Goal: Task Accomplishment & Management: Manage account settings

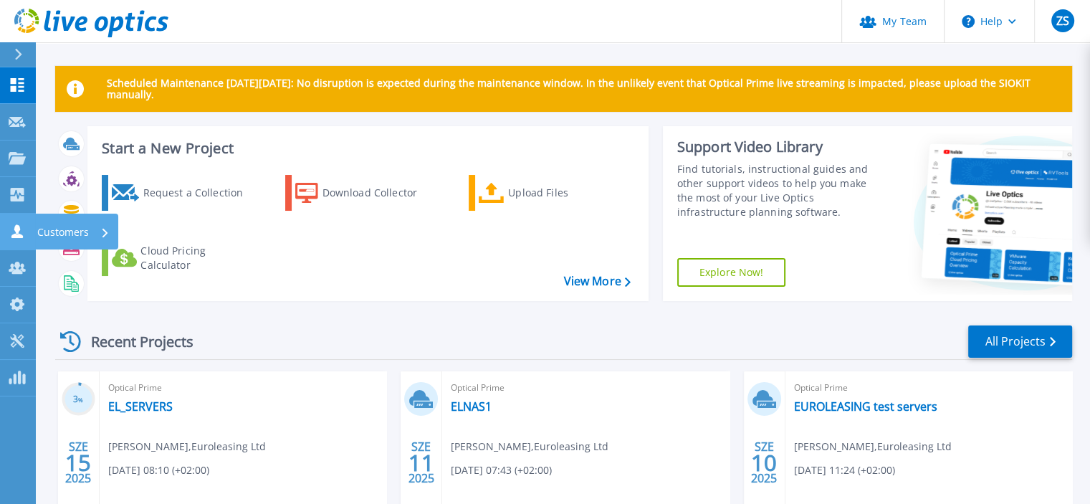
click at [54, 227] on p "Customers" at bounding box center [63, 232] width 52 height 37
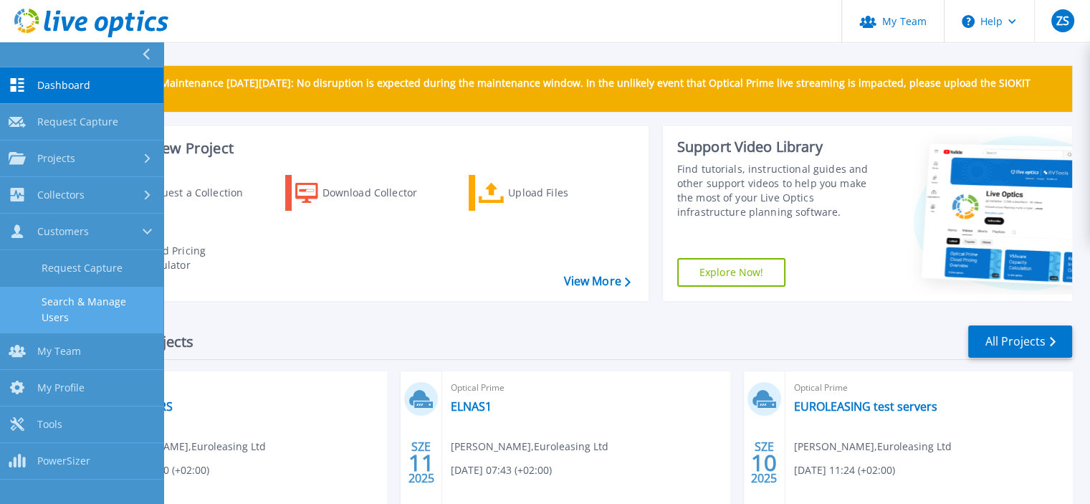
click at [109, 303] on link "Search & Manage Users" at bounding box center [81, 310] width 163 height 46
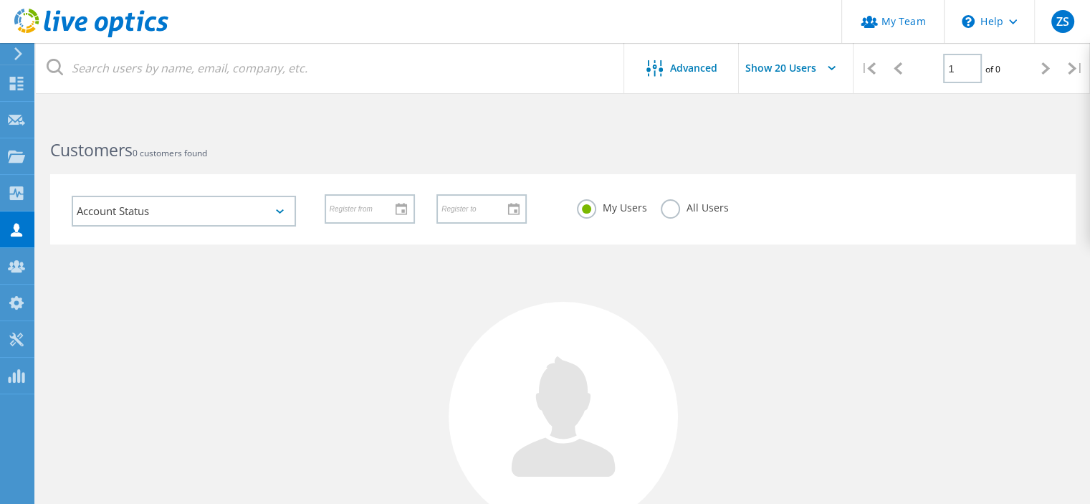
drag, startPoint x: 664, startPoint y: 206, endPoint x: 588, endPoint y: 221, distance: 76.7
click at [664, 206] on label "All Users" at bounding box center [694, 206] width 67 height 14
click at [0, 0] on input "All Users" at bounding box center [0, 0] width 0 height 0
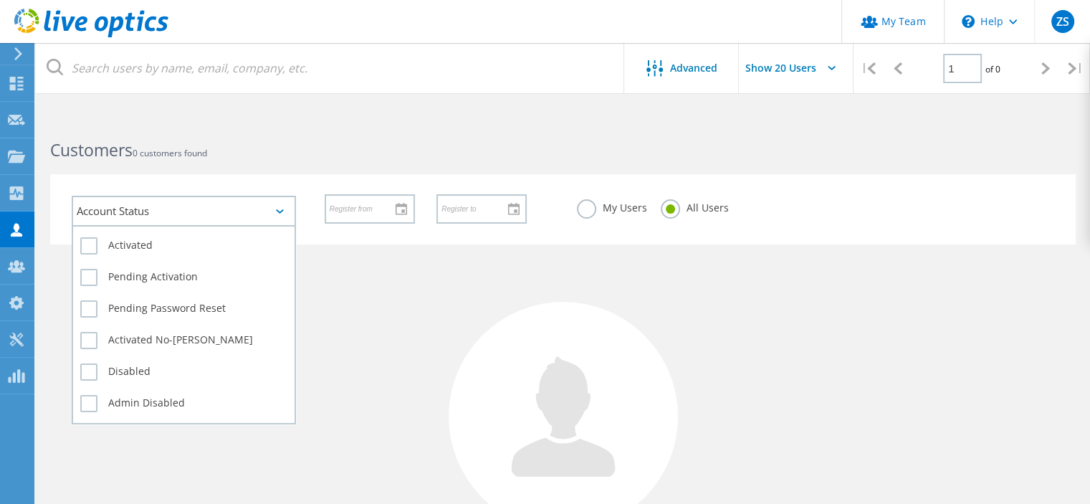
click at [272, 215] on div "Account Status" at bounding box center [184, 211] width 224 height 31
click at [279, 211] on icon at bounding box center [280, 211] width 8 height 4
click at [90, 276] on label "Pending Activation" at bounding box center [183, 277] width 207 height 17
click at [0, 0] on input "Pending Activation" at bounding box center [0, 0] width 0 height 0
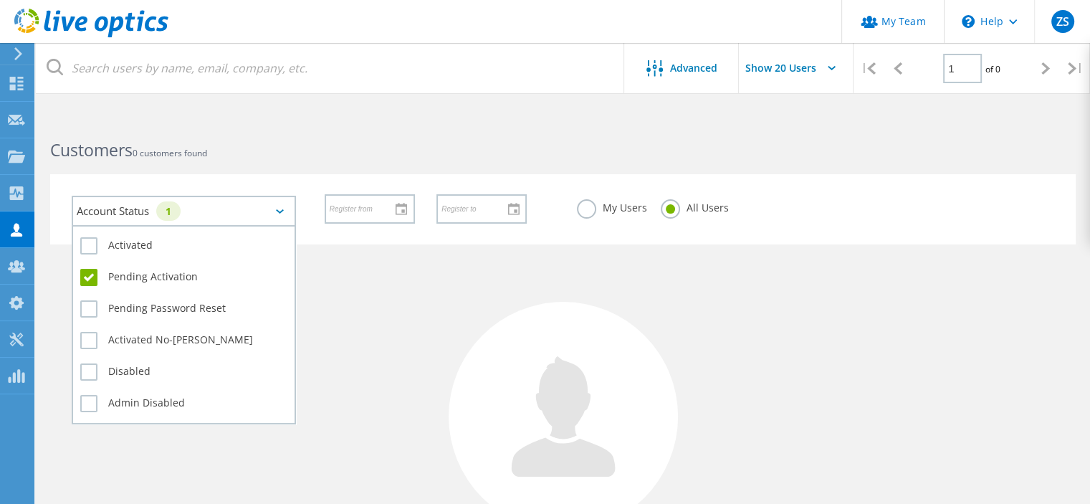
click at [178, 204] on div "1" at bounding box center [168, 210] width 24 height 19
click at [172, 213] on div "1" at bounding box center [168, 210] width 24 height 19
click at [172, 210] on div "1" at bounding box center [168, 210] width 24 height 19
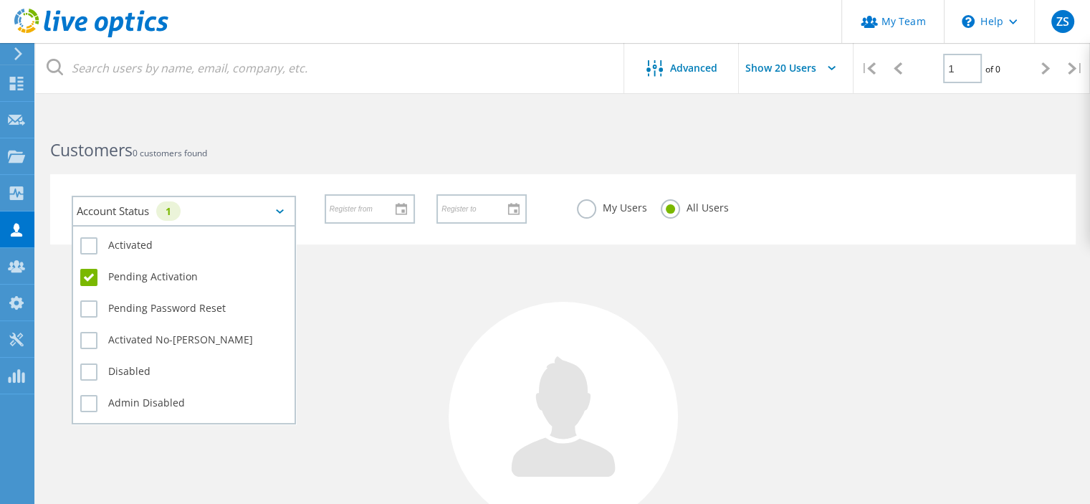
click at [172, 210] on div "1" at bounding box center [168, 210] width 24 height 19
click at [89, 274] on label "Pending Activation" at bounding box center [183, 277] width 207 height 17
click at [0, 0] on input "Pending Activation" at bounding box center [0, 0] width 0 height 0
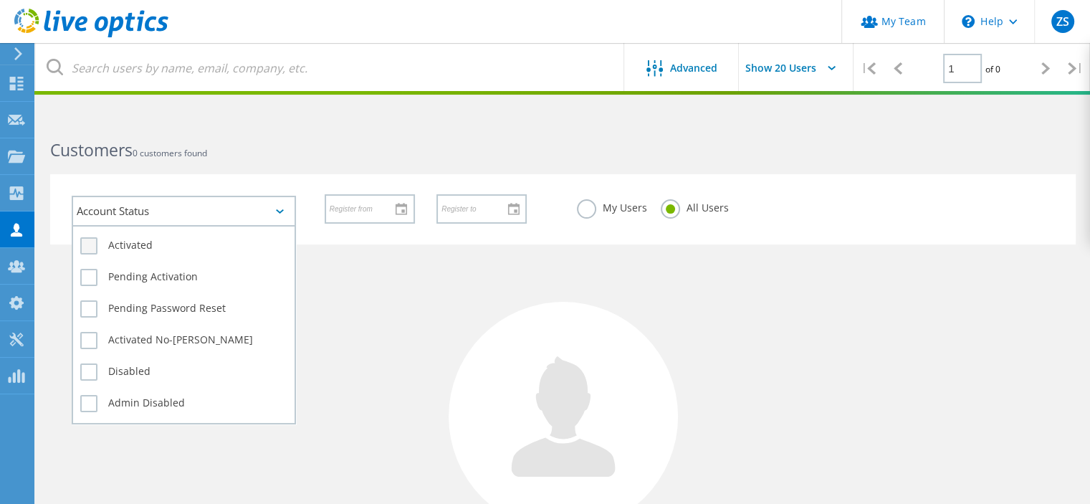
click at [95, 240] on label "Activated" at bounding box center [183, 245] width 207 height 17
click at [0, 0] on input "Activated" at bounding box center [0, 0] width 0 height 0
click at [95, 240] on label "Activated" at bounding box center [183, 245] width 207 height 17
click at [0, 0] on input "Activated" at bounding box center [0, 0] width 0 height 0
click at [86, 269] on label "Pending Activation" at bounding box center [183, 277] width 207 height 17
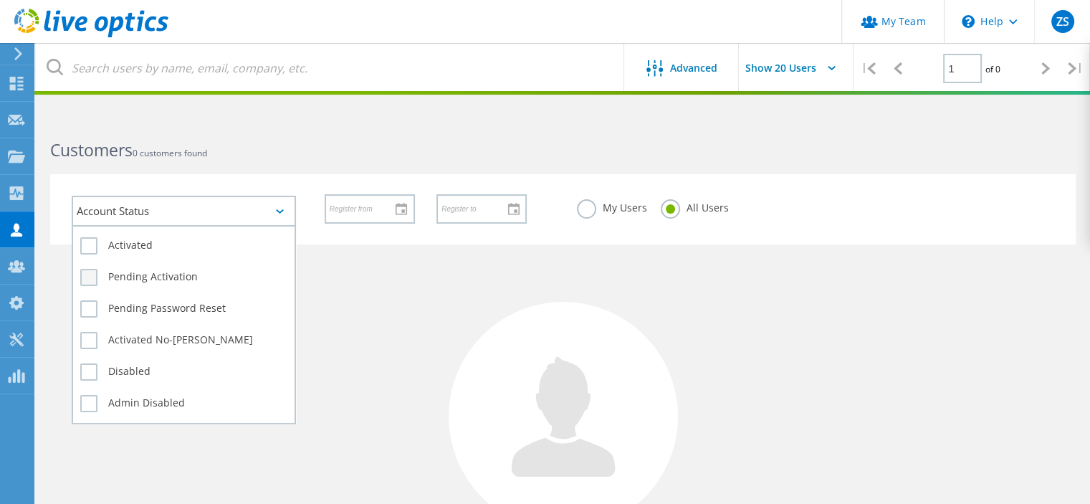
click at [0, 0] on input "Pending Activation" at bounding box center [0, 0] width 0 height 0
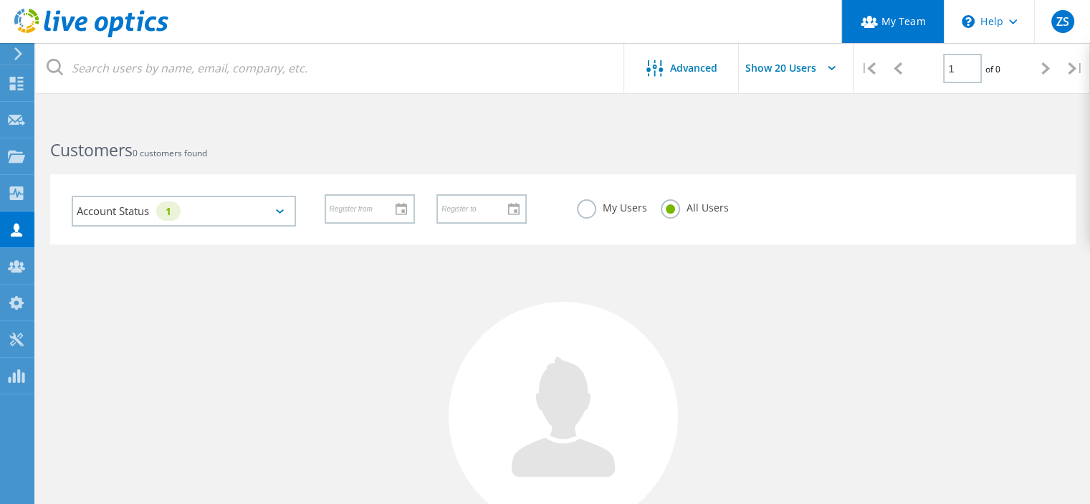
click at [874, 29] on link "My Team" at bounding box center [892, 21] width 102 height 43
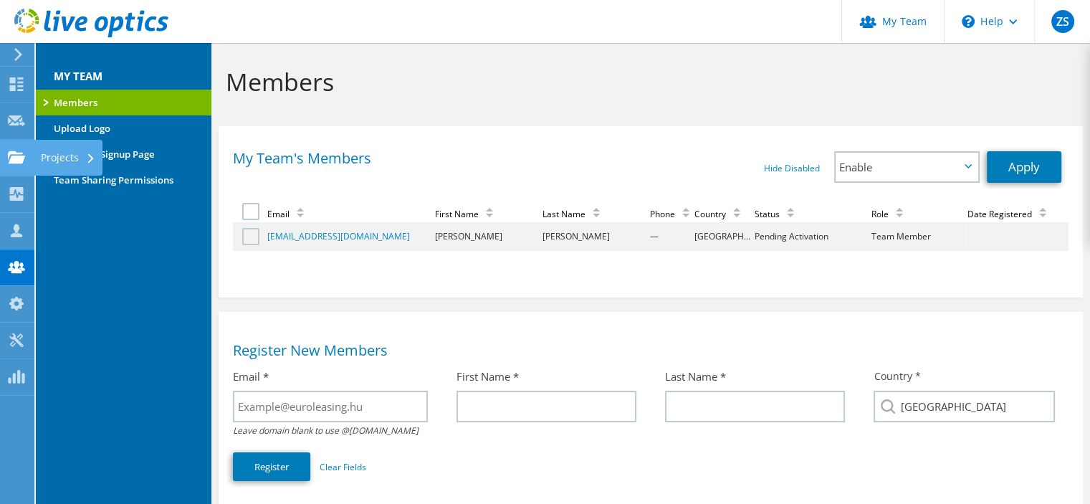
click at [11, 157] on use at bounding box center [16, 156] width 17 height 12
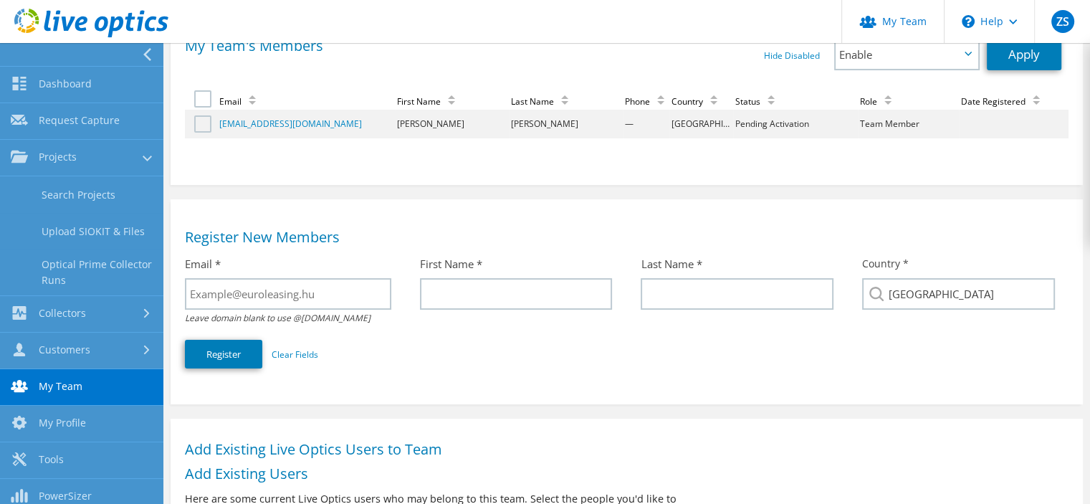
scroll to position [350, 0]
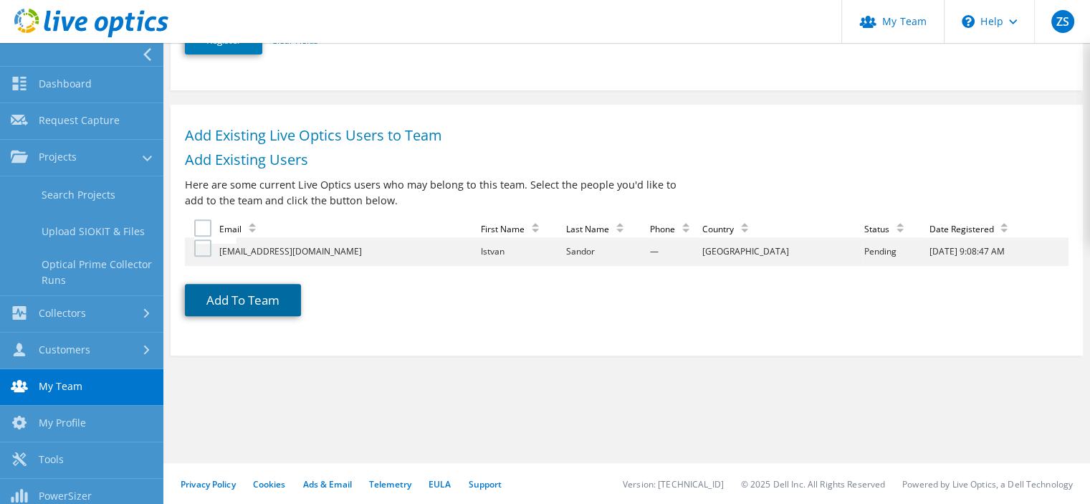
click at [216, 295] on button "Add To Team" at bounding box center [243, 300] width 116 height 32
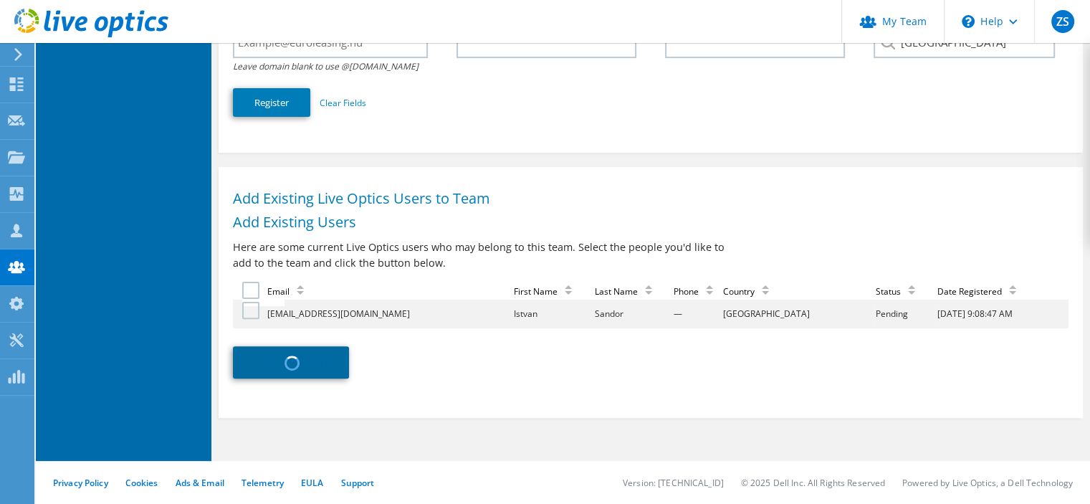
scroll to position [363, 0]
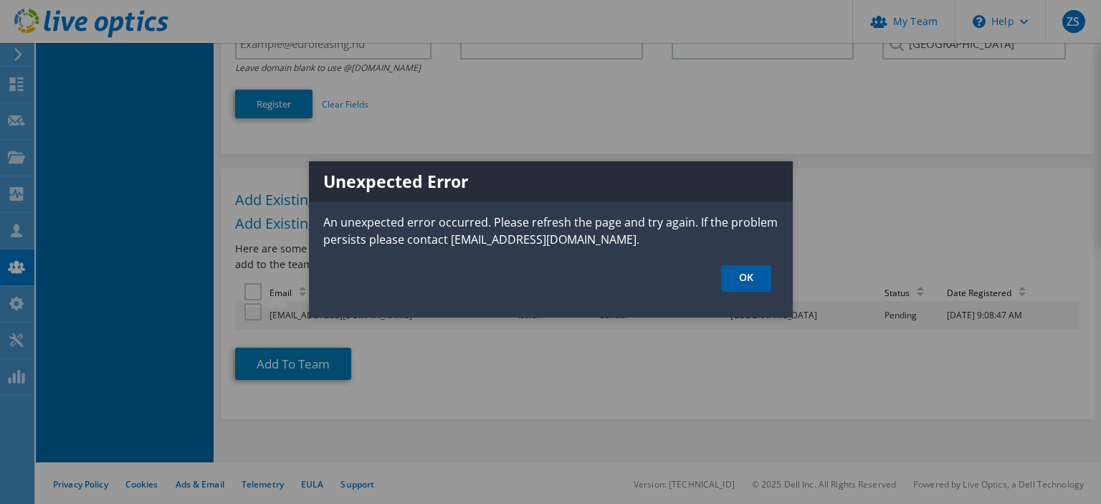
click at [740, 279] on link "OK" at bounding box center [746, 278] width 50 height 27
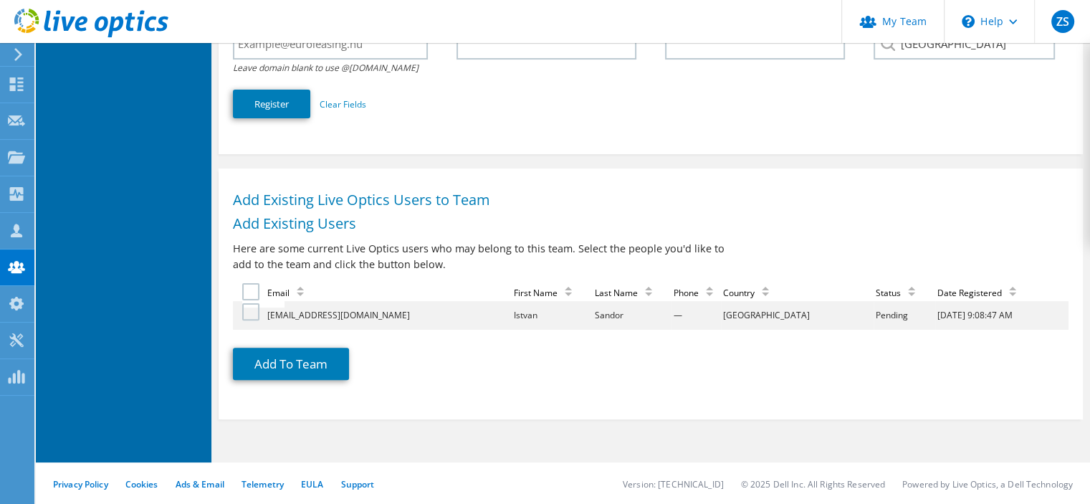
click at [241, 310] on td at bounding box center [249, 315] width 32 height 29
click at [252, 309] on label at bounding box center [252, 311] width 21 height 17
click at [0, 0] on input "checkbox" at bounding box center [0, 0] width 0 height 0
click at [269, 365] on button "Add To Team" at bounding box center [291, 364] width 116 height 32
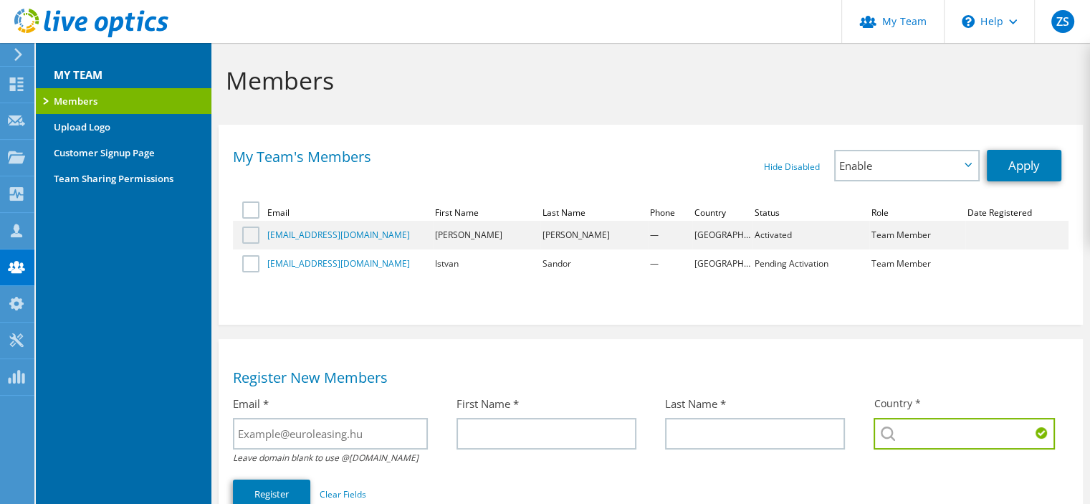
scroll to position [0, 0]
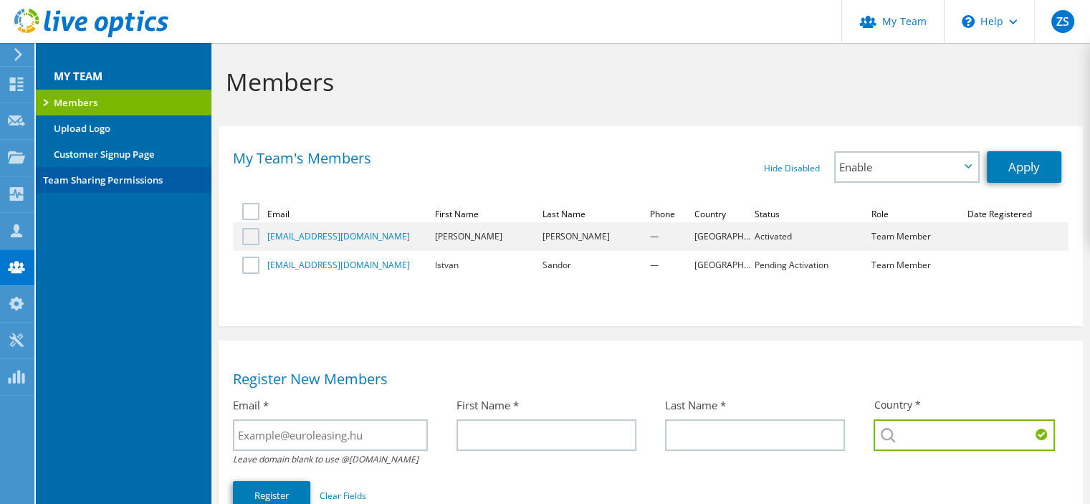
click at [124, 178] on link "Team Sharing Permissions" at bounding box center [124, 180] width 176 height 26
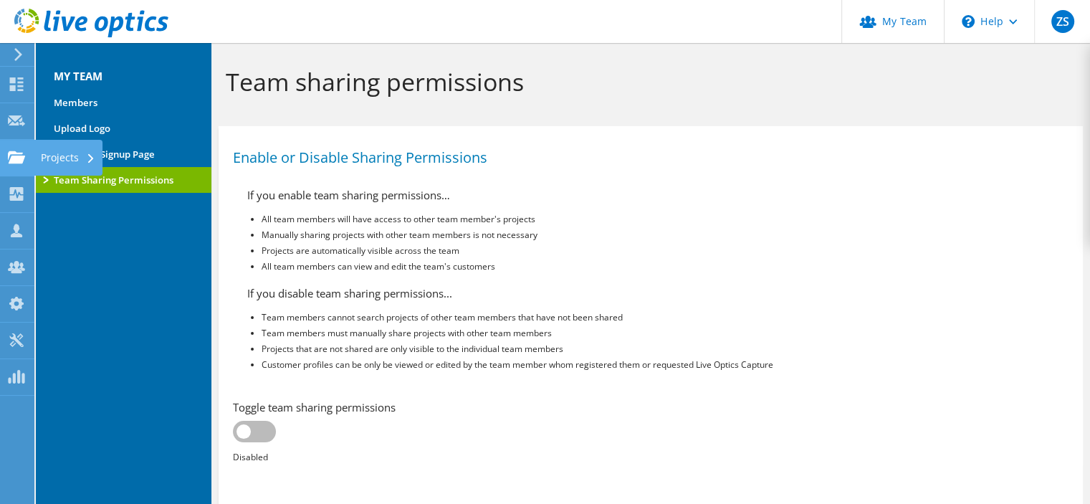
click at [17, 150] on icon at bounding box center [16, 157] width 17 height 14
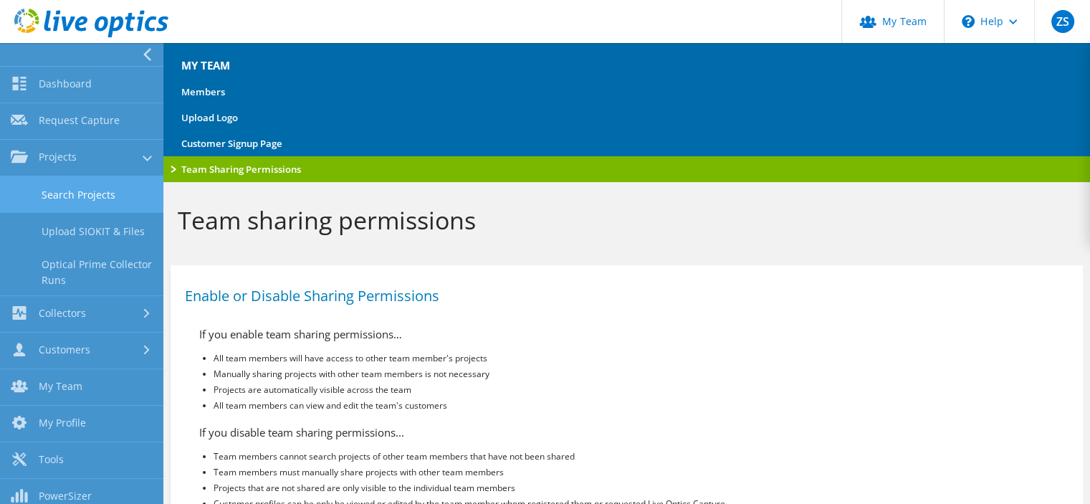
click at [109, 194] on link "Search Projects" at bounding box center [81, 194] width 163 height 37
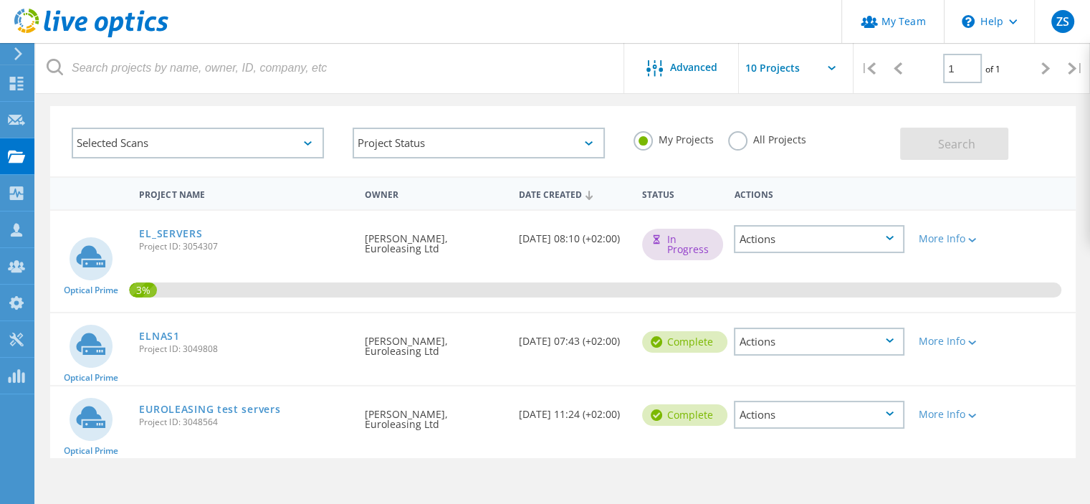
scroll to position [72, 0]
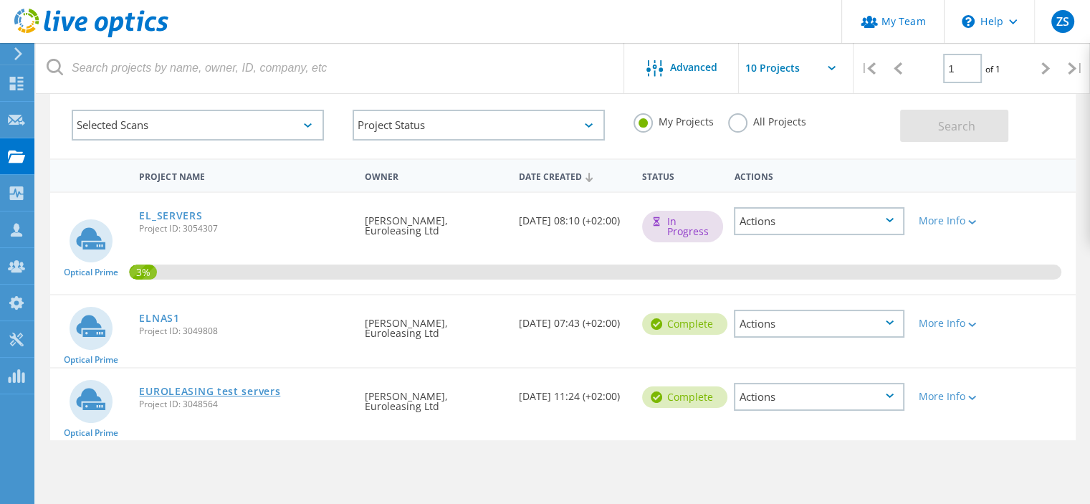
click at [171, 395] on link "EUROLEASING test servers" at bounding box center [209, 391] width 141 height 10
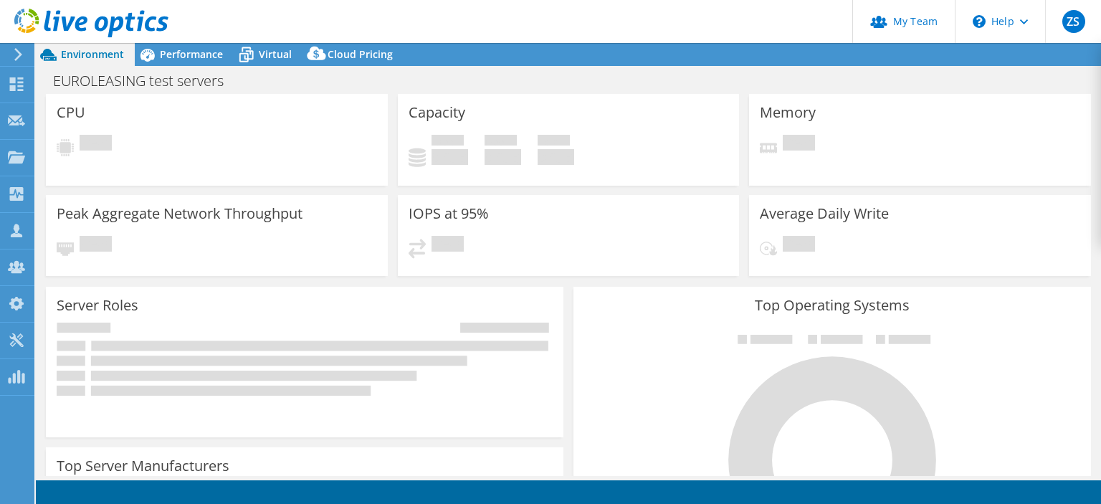
select select "USD"
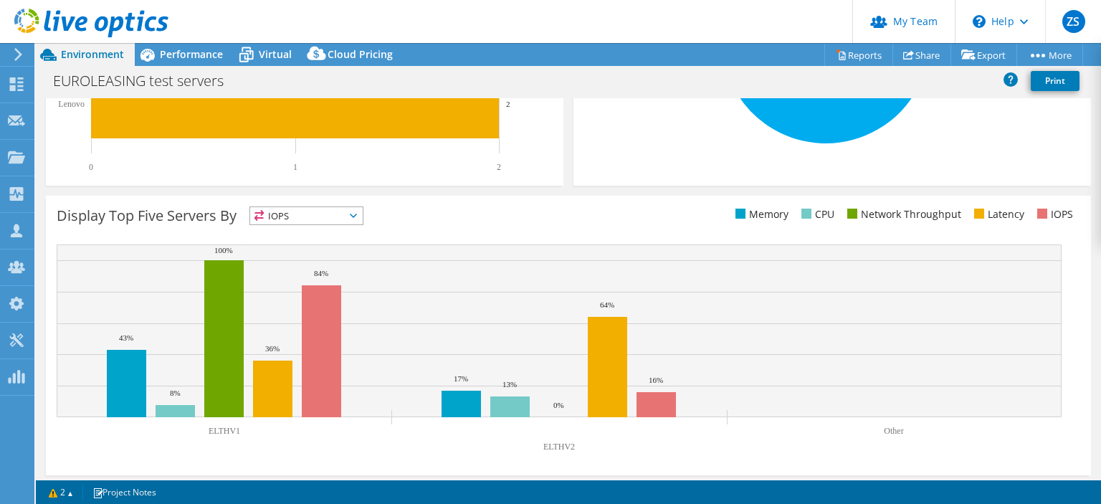
scroll to position [452, 0]
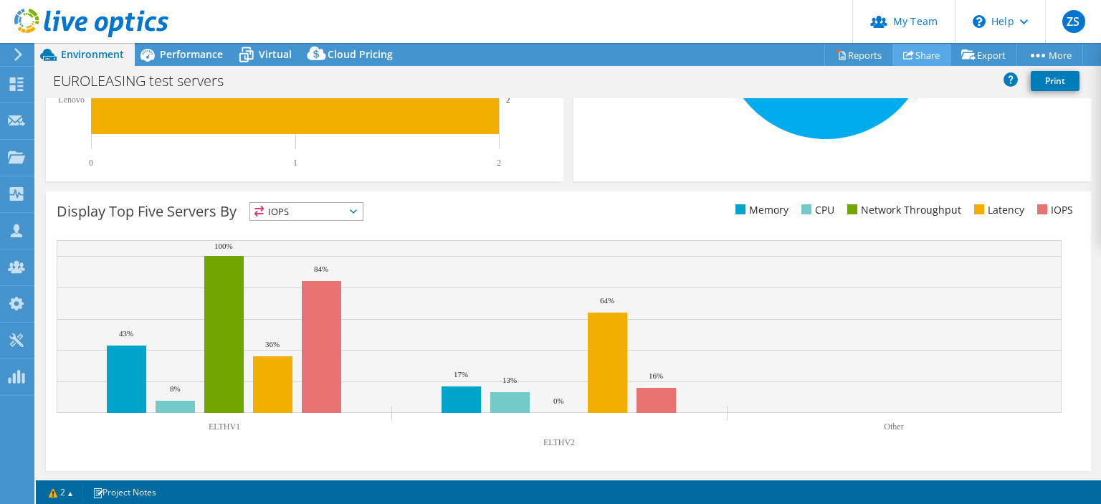
click at [907, 57] on link "Share" at bounding box center [921, 55] width 59 height 22
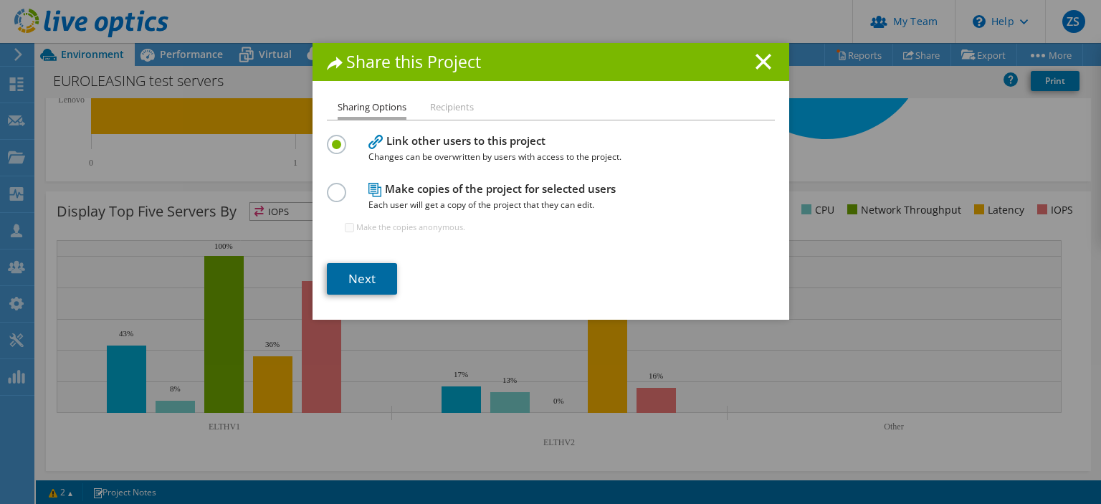
click at [363, 274] on link "Next" at bounding box center [362, 279] width 70 height 32
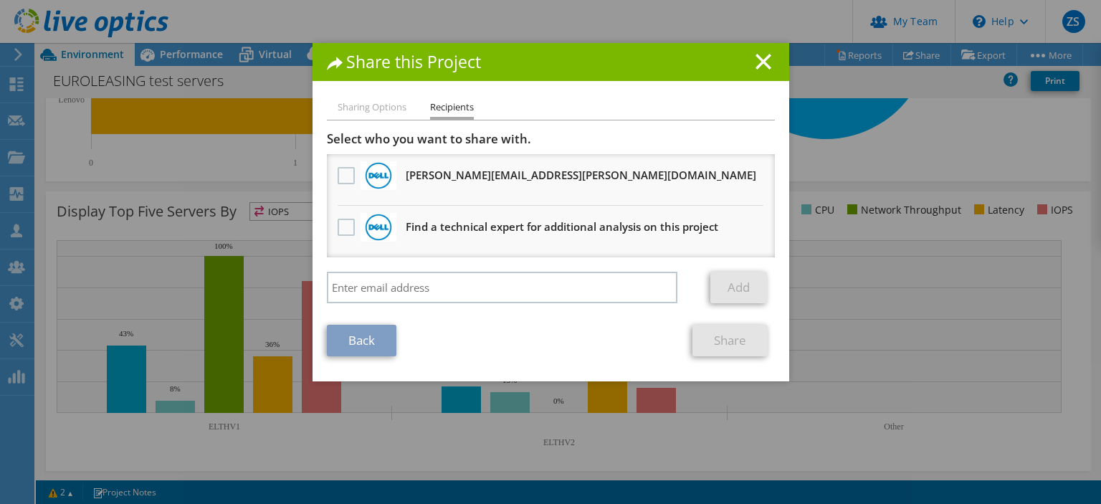
click at [365, 115] on li "Sharing Options" at bounding box center [372, 108] width 69 height 18
click at [365, 108] on li "Sharing Options" at bounding box center [372, 108] width 69 height 18
click at [371, 346] on link "Back" at bounding box center [362, 341] width 70 height 32
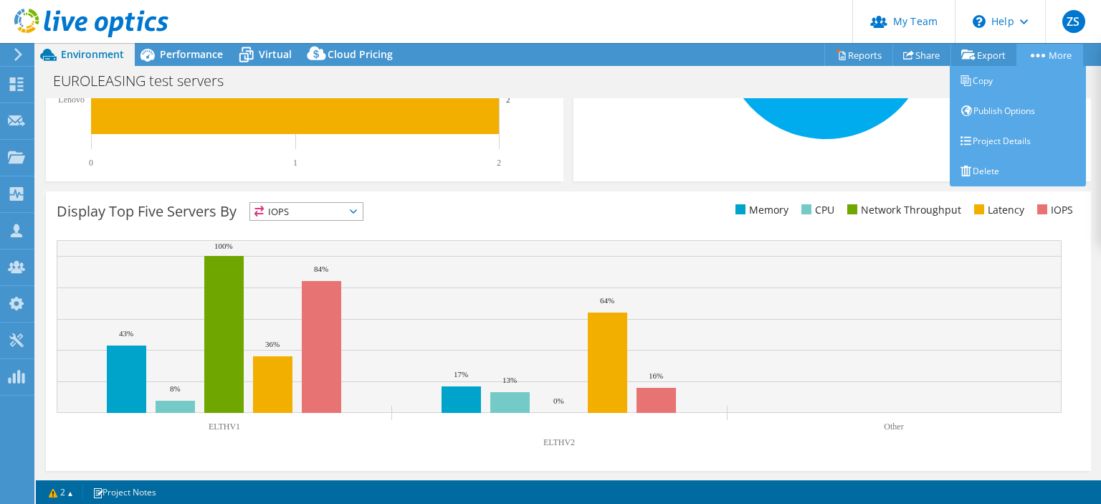
click at [1032, 52] on link "More" at bounding box center [1049, 55] width 67 height 22
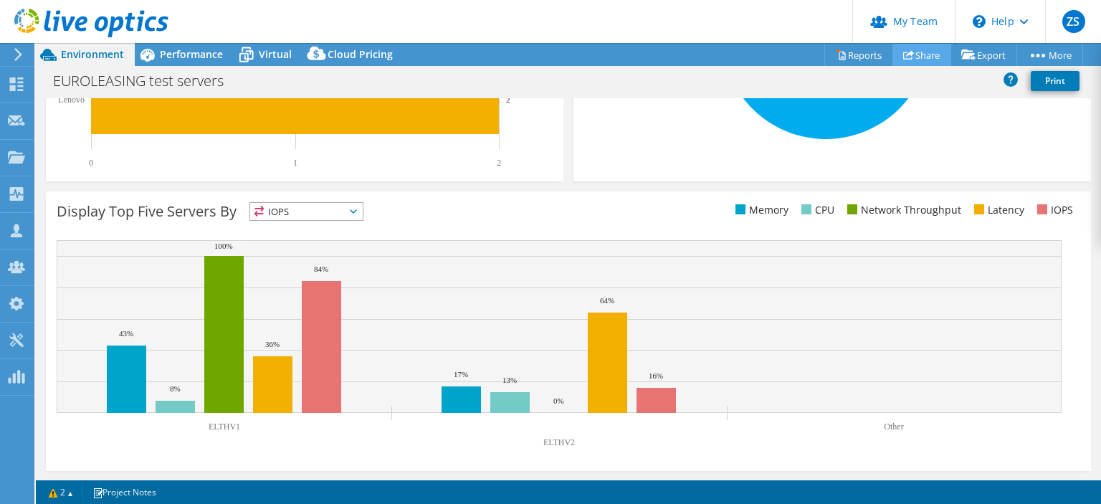
click at [912, 52] on link "Share" at bounding box center [921, 55] width 59 height 22
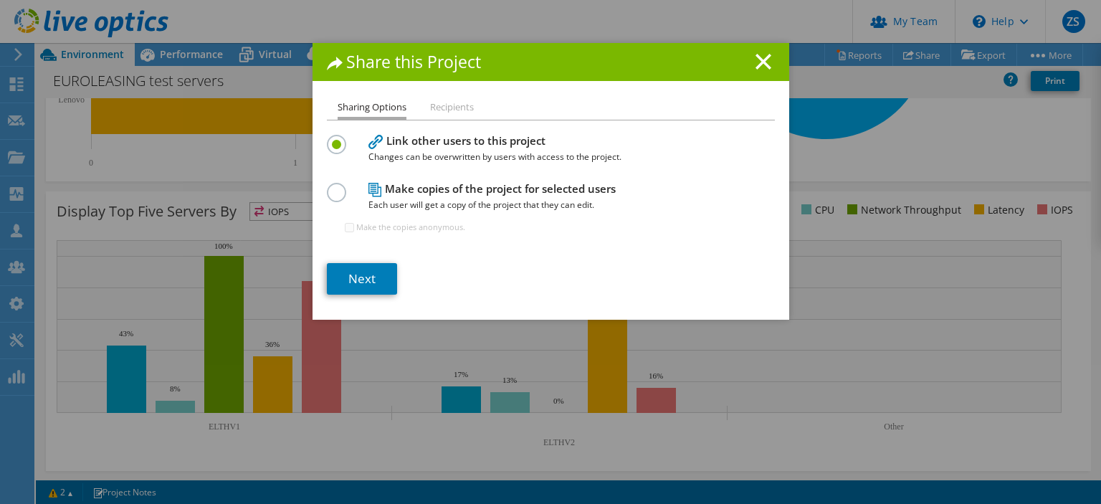
click at [329, 186] on label at bounding box center [339, 185] width 25 height 4
click at [0, 0] on input "radio" at bounding box center [0, 0] width 0 height 0
click at [361, 284] on link "Next" at bounding box center [362, 279] width 70 height 32
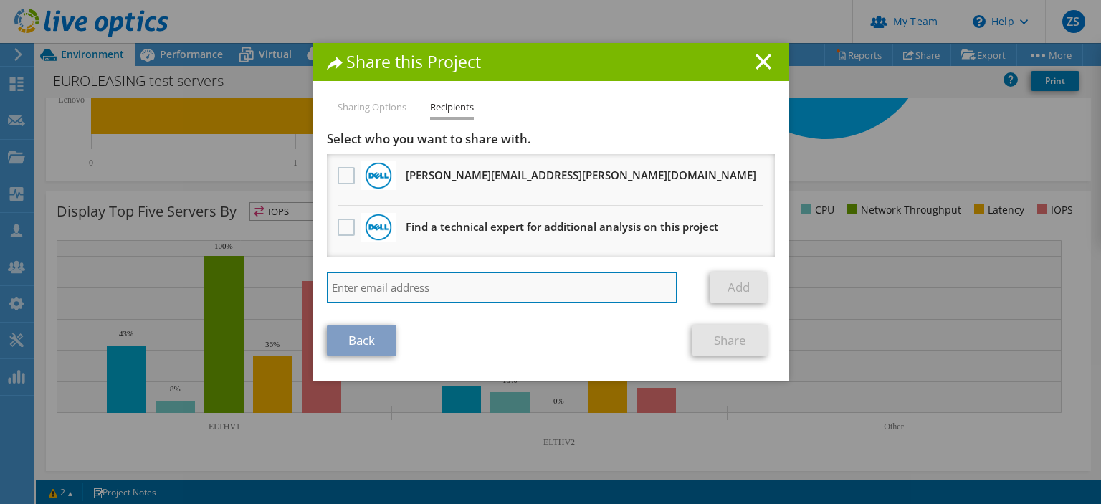
click at [441, 292] on input "search" at bounding box center [502, 288] width 351 height 32
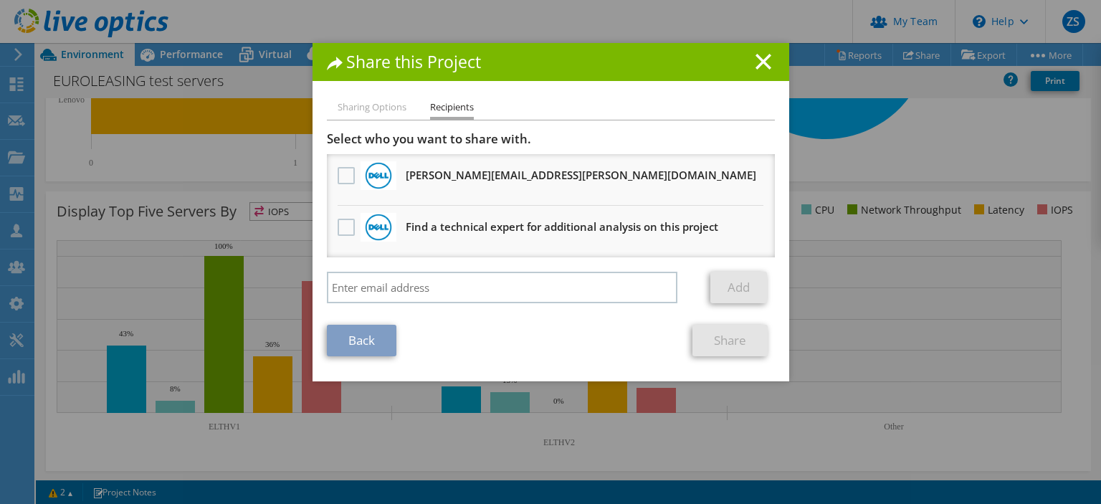
click at [381, 336] on link "Back" at bounding box center [362, 341] width 70 height 32
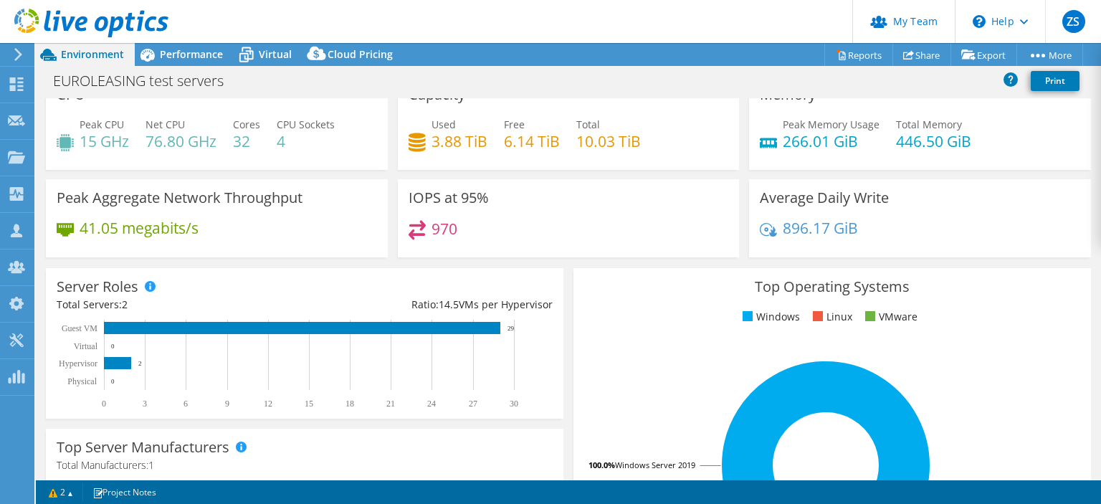
scroll to position [0, 0]
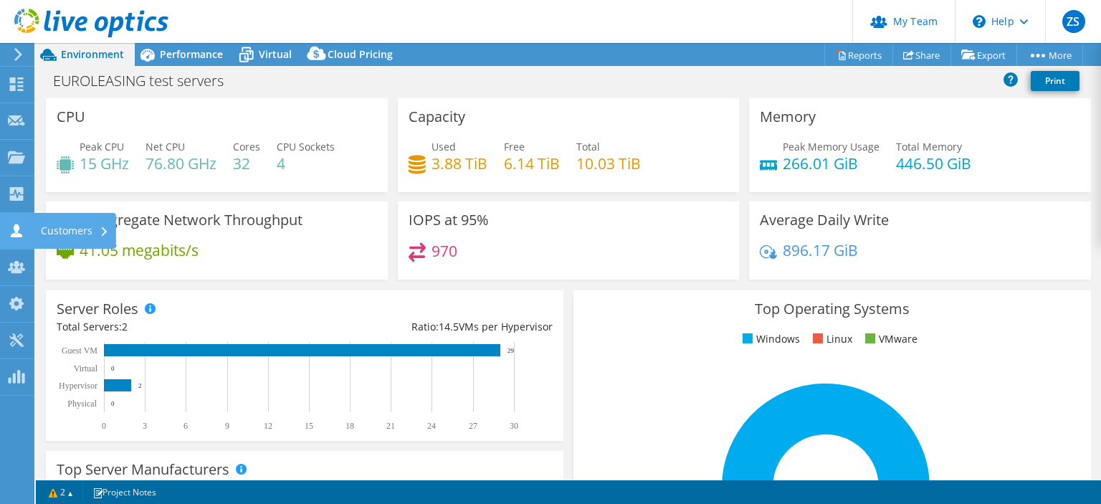
click at [71, 223] on div "Customers" at bounding box center [75, 231] width 82 height 36
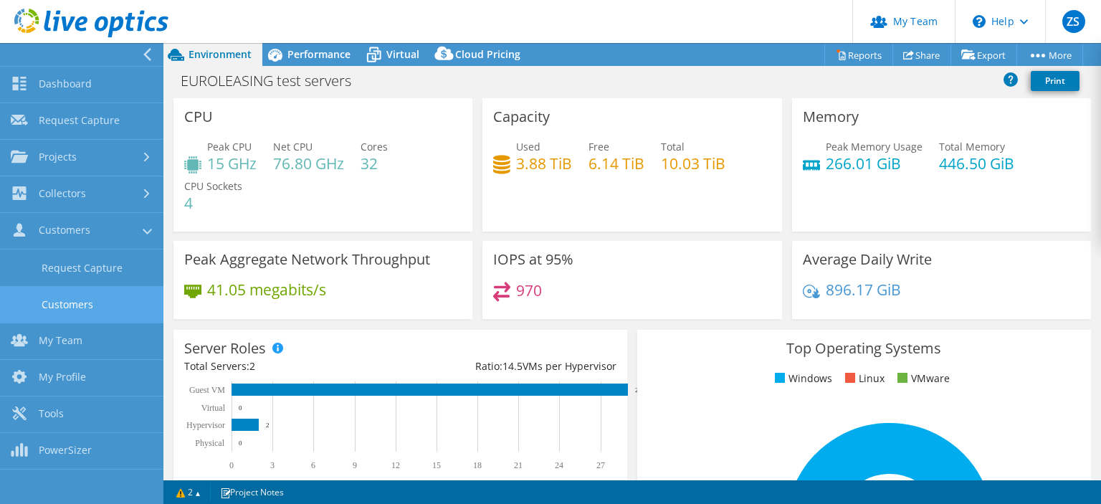
click at [99, 306] on link "Customers" at bounding box center [81, 304] width 163 height 37
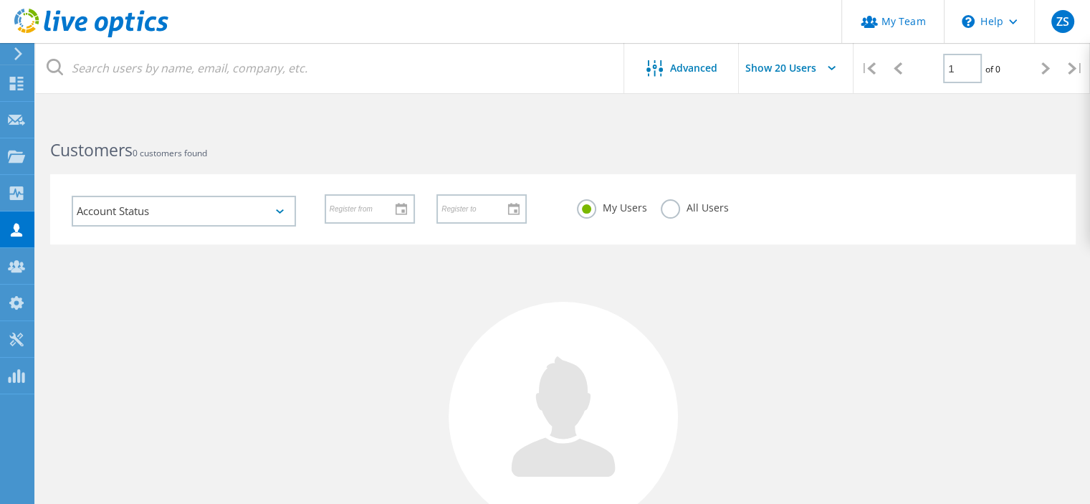
click at [672, 209] on label "All Users" at bounding box center [694, 206] width 67 height 14
click at [0, 0] on input "All Users" at bounding box center [0, 0] width 0 height 0
click at [679, 67] on span "Advanced" at bounding box center [693, 68] width 47 height 10
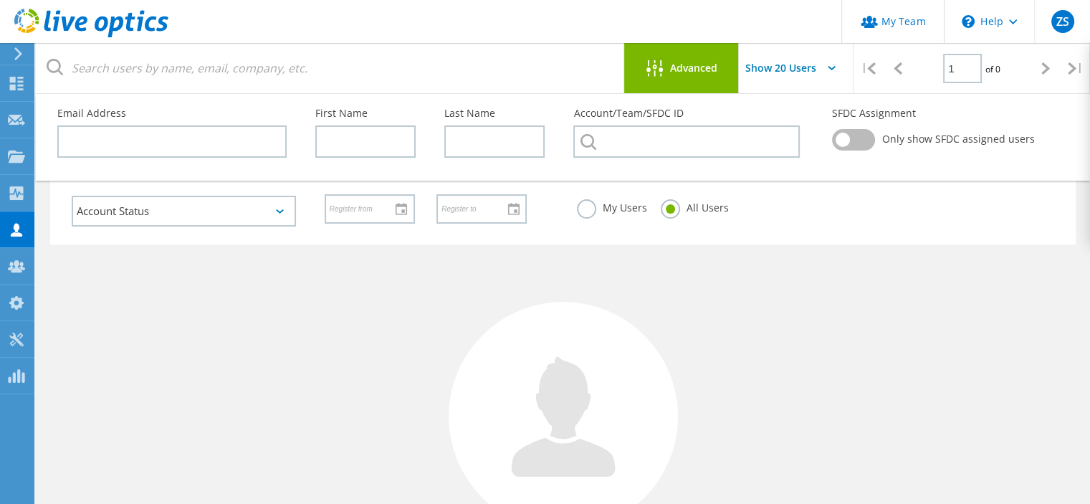
drag, startPoint x: 733, startPoint y: 280, endPoint x: 649, endPoint y: 286, distance: 84.8
click at [734, 282] on div "No Users Found Try refining your search." at bounding box center [563, 433] width 1026 height 378
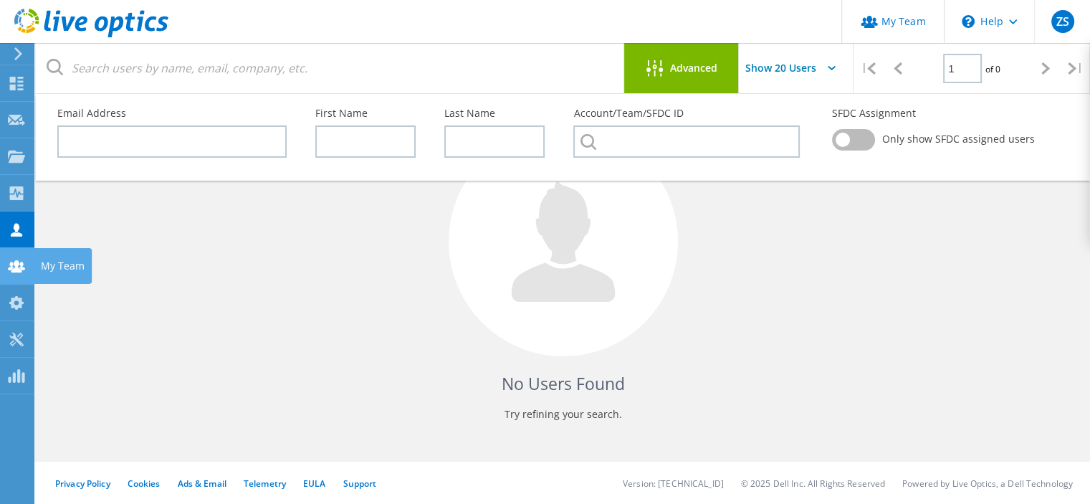
click at [14, 269] on use at bounding box center [16, 265] width 17 height 12
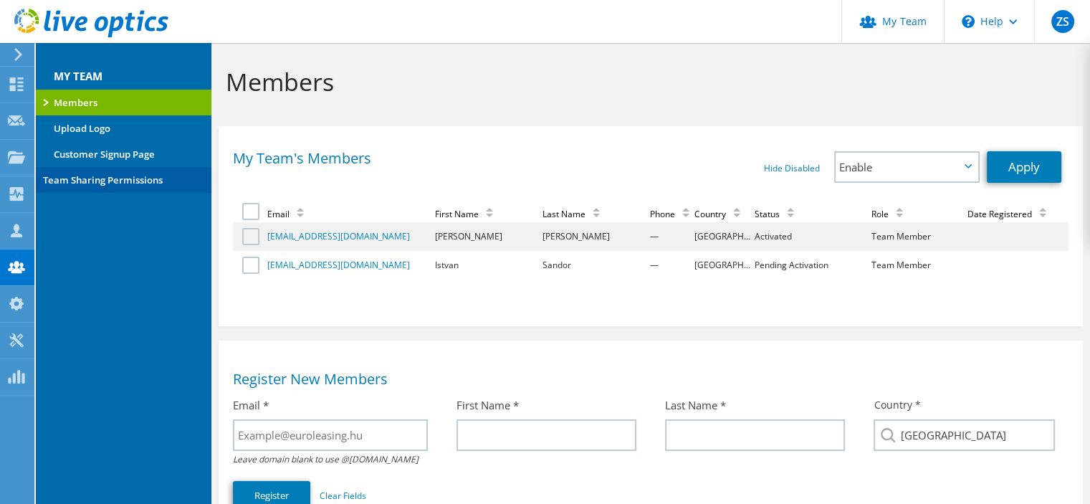
click at [139, 176] on link "Team Sharing Permissions" at bounding box center [124, 180] width 176 height 26
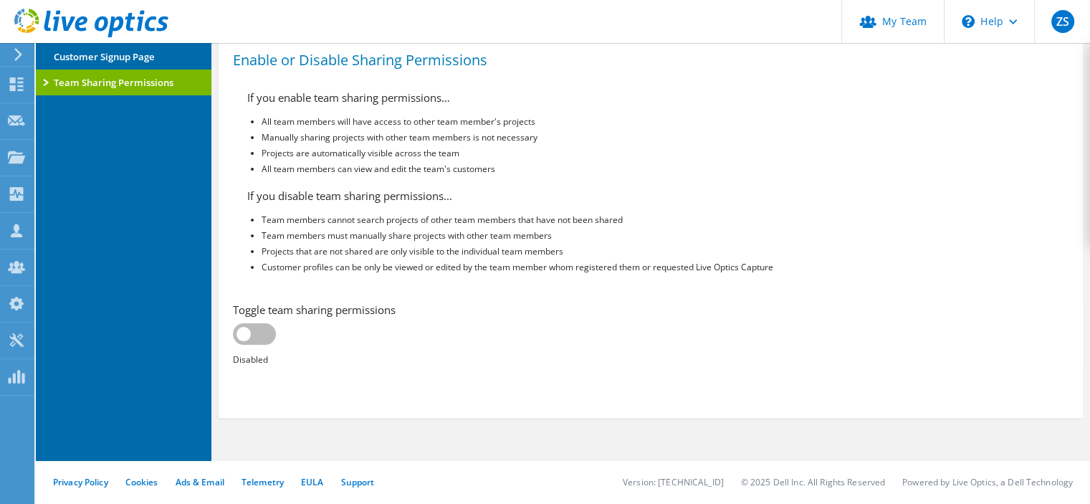
scroll to position [113, 0]
click at [248, 329] on label at bounding box center [254, 333] width 43 height 21
click at [0, 0] on input "checkbox" at bounding box center [0, 0] width 0 height 0
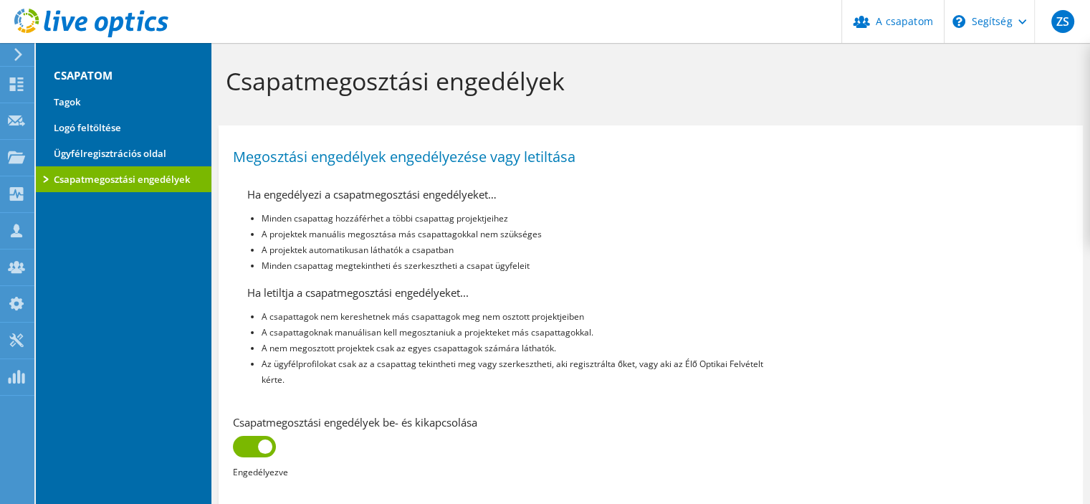
scroll to position [0, 0]
click at [156, 154] on link "Ügyfélregisztrációs oldal" at bounding box center [124, 154] width 176 height 26
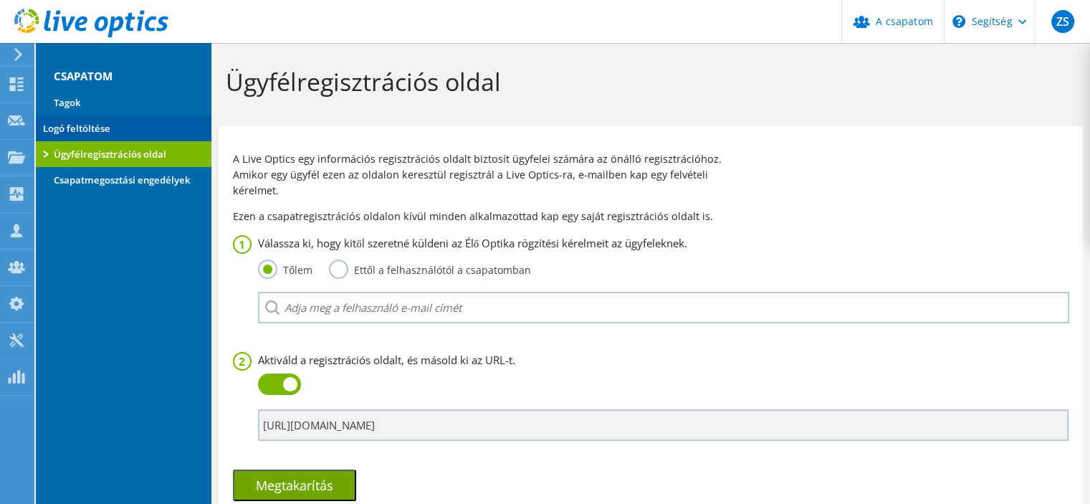
click at [100, 126] on font "Logó feltöltése" at bounding box center [76, 128] width 67 height 13
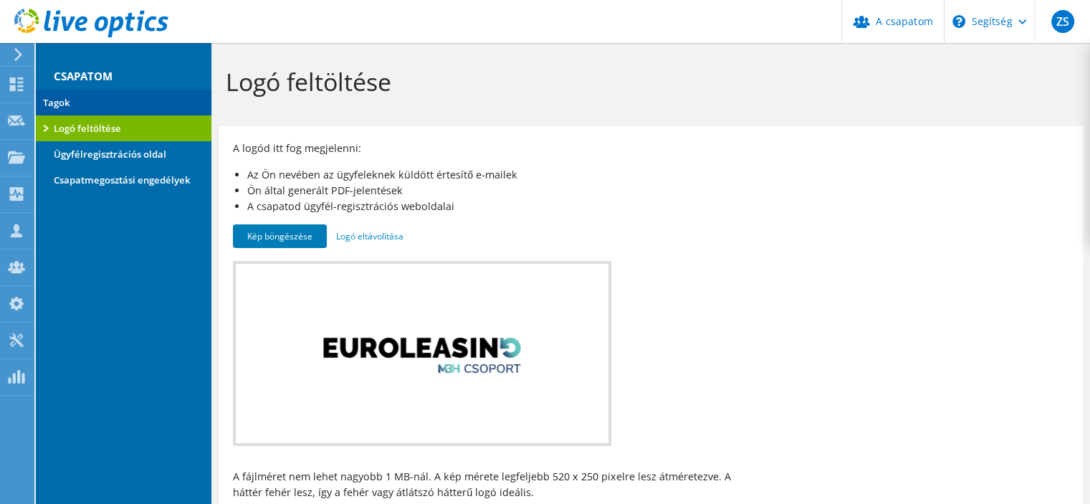
click at [66, 91] on link "Tagok" at bounding box center [124, 103] width 176 height 26
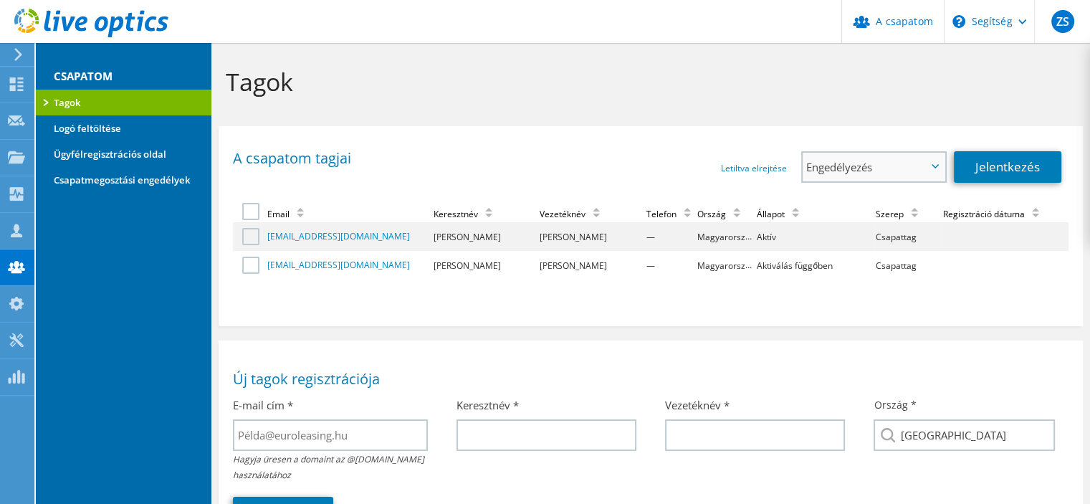
click at [932, 166] on icon at bounding box center [935, 166] width 7 height 4
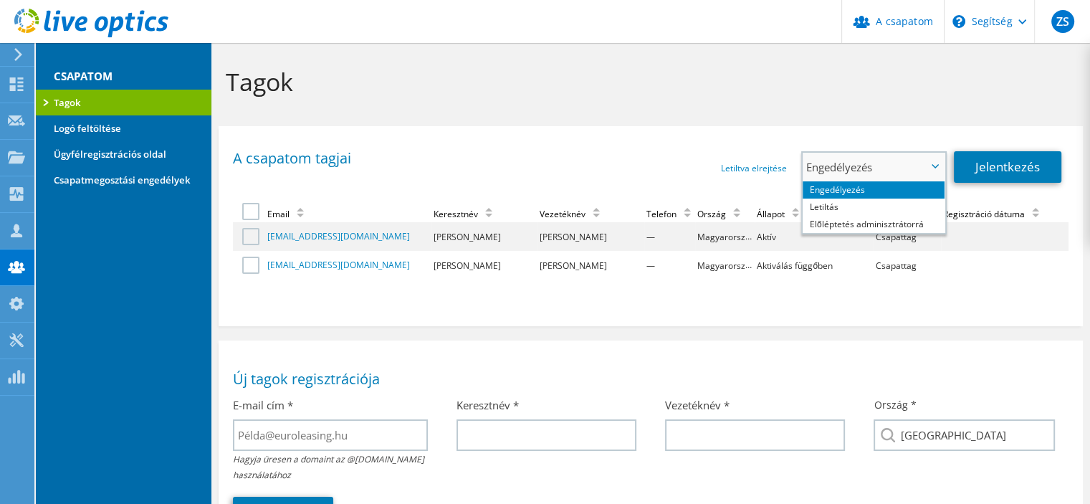
click at [932, 166] on icon at bounding box center [935, 166] width 7 height 4
click at [935, 165] on icon at bounding box center [935, 166] width 7 height 4
click at [841, 128] on section "A csapatom tagjai Letiltva elrejtése Letiltott elemek megjelenítése Engedélyezé…" at bounding box center [651, 226] width 864 height 200
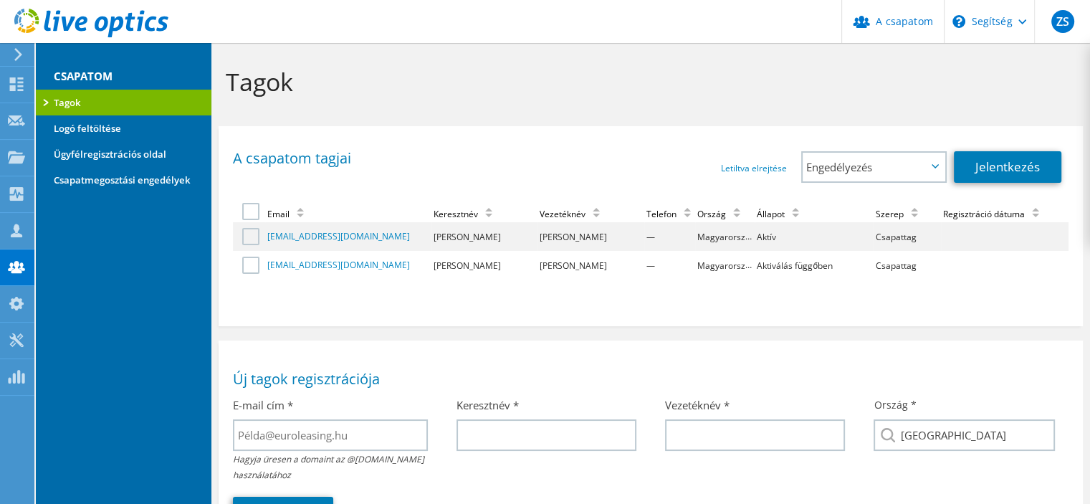
click at [239, 247] on td at bounding box center [249, 236] width 32 height 29
click at [252, 234] on label at bounding box center [252, 236] width 21 height 17
click at [0, 0] on input "checkbox" at bounding box center [0, 0] width 0 height 0
click at [1002, 170] on font "Jelentkezés" at bounding box center [1007, 166] width 64 height 16
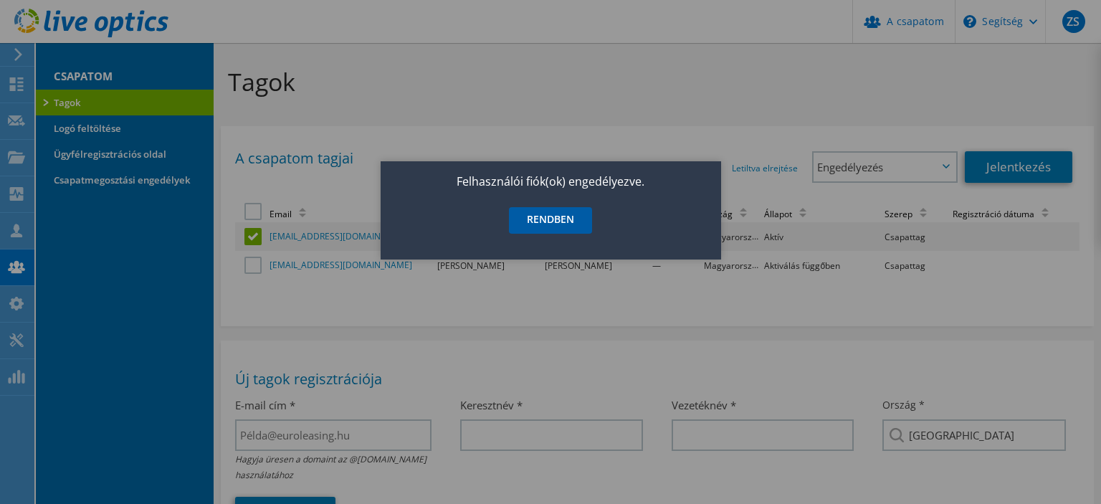
click at [550, 216] on font "RENDBEN" at bounding box center [550, 219] width 47 height 14
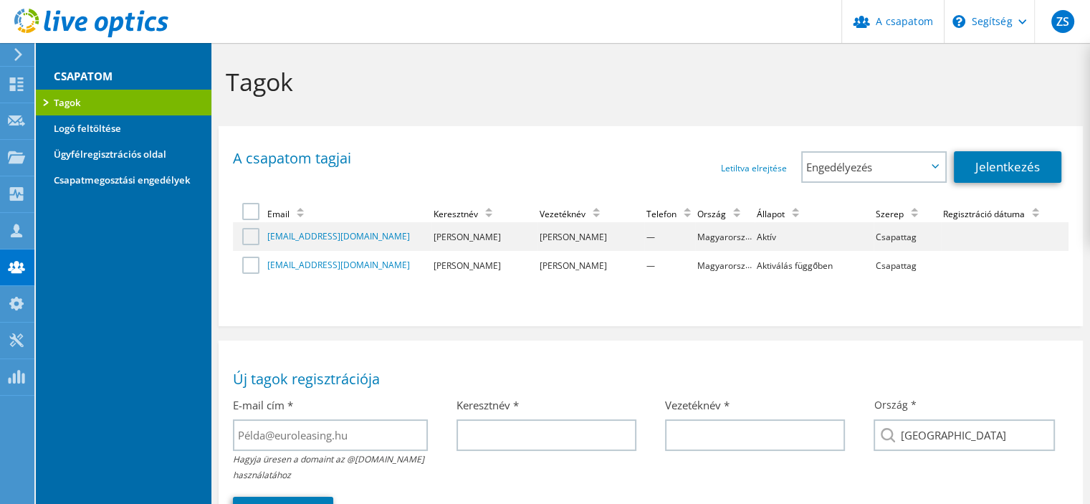
click at [697, 269] on font "Magyarország" at bounding box center [726, 265] width 58 height 13
click at [311, 265] on font "[EMAIL_ADDRESS][DOMAIN_NAME]" at bounding box center [338, 265] width 143 height 12
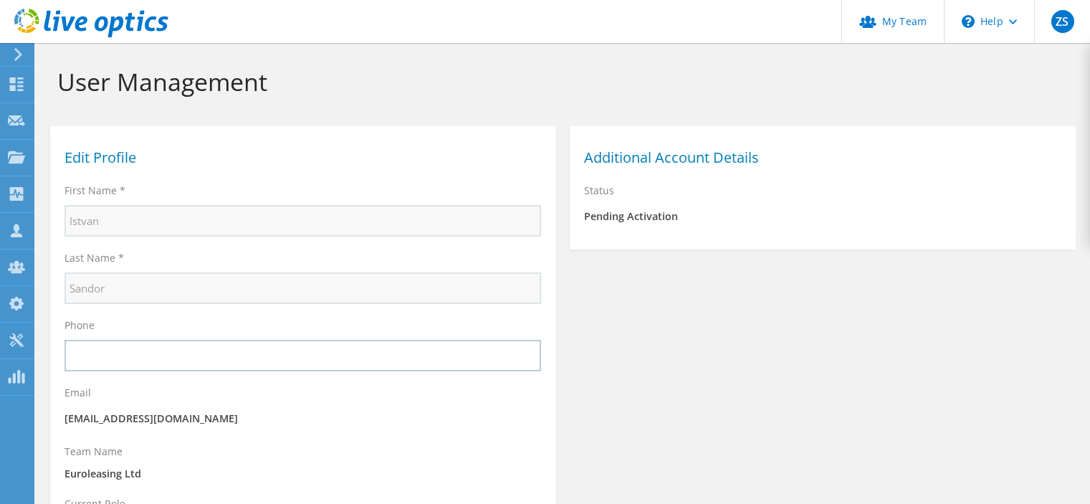
select select "96"
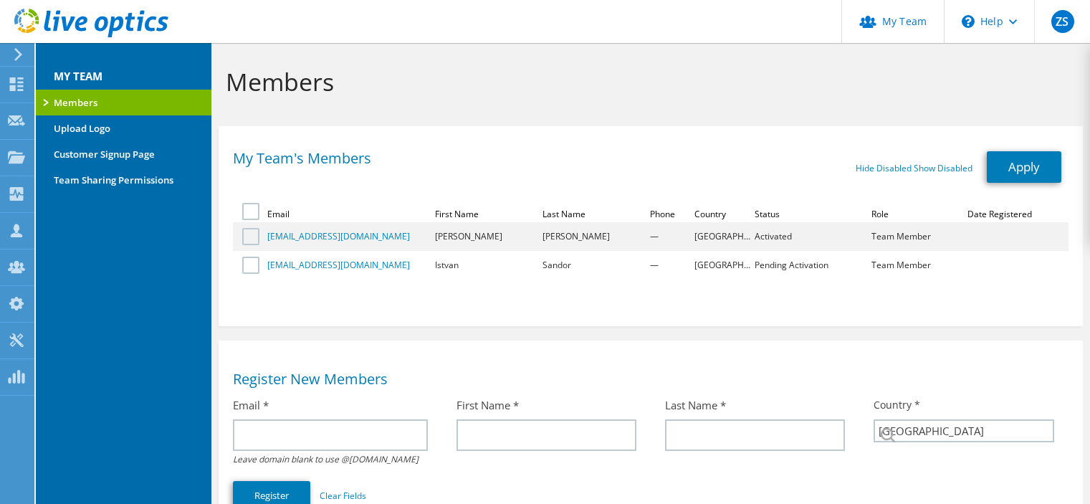
select select "224"
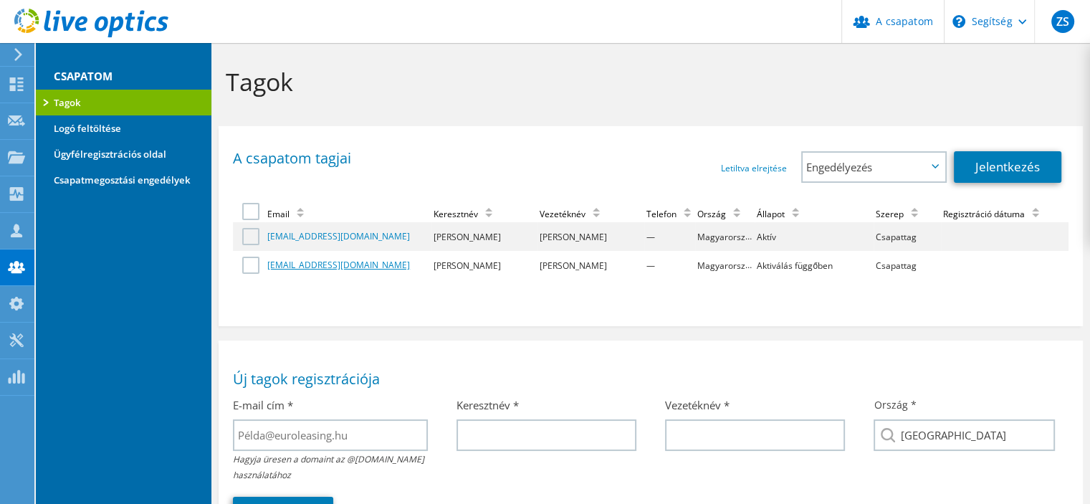
click at [325, 264] on font "[EMAIL_ADDRESS][DOMAIN_NAME]" at bounding box center [338, 265] width 143 height 12
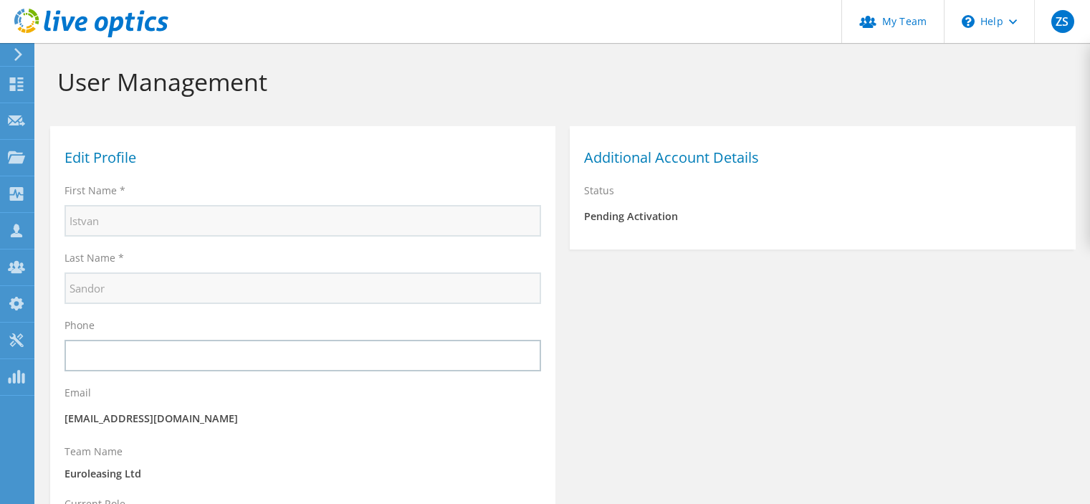
select select "96"
click at [616, 221] on font "Aktiválás függőben" at bounding box center [631, 216] width 95 height 14
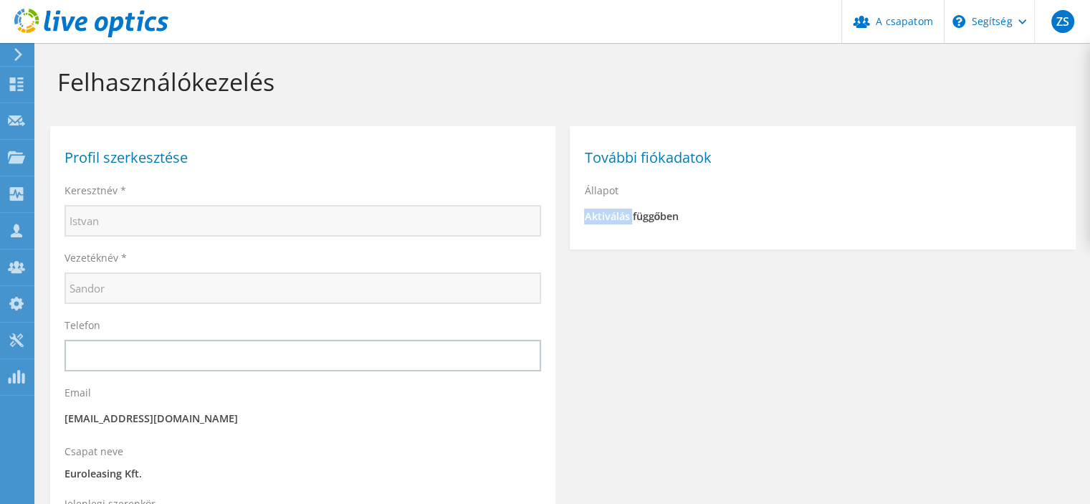
click at [616, 221] on font "Aktiválás függőben" at bounding box center [631, 216] width 95 height 14
click at [20, 273] on div at bounding box center [16, 269] width 17 height 16
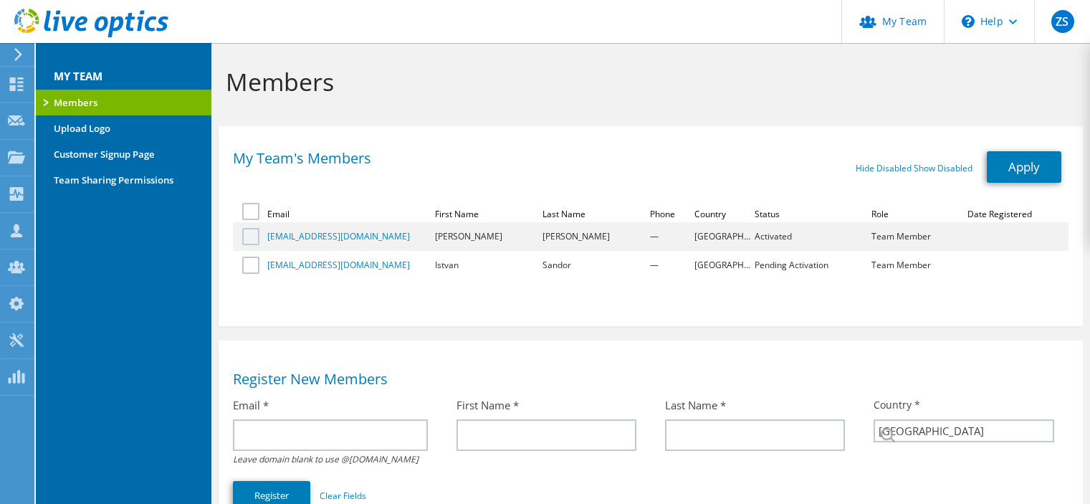
select select "224"
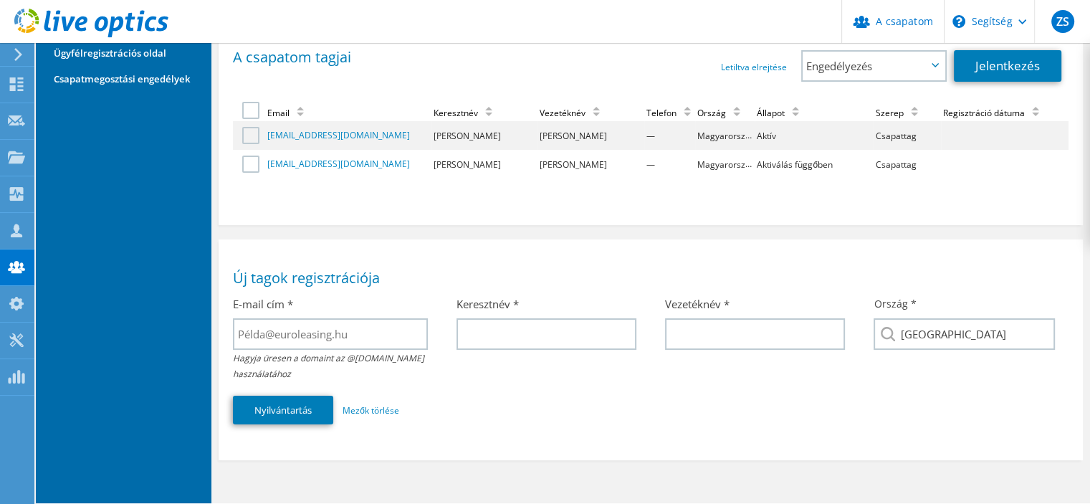
scroll to position [141, 0]
